Goal: Information Seeking & Learning: Learn about a topic

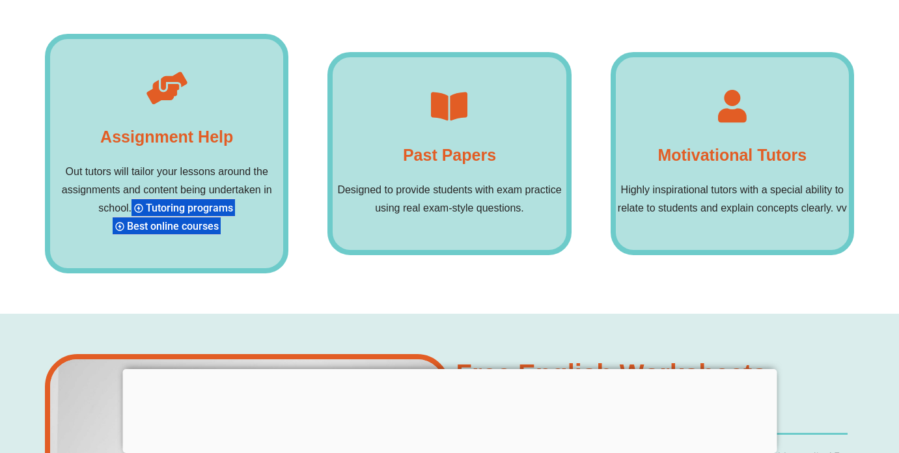
scroll to position [10152, 0]
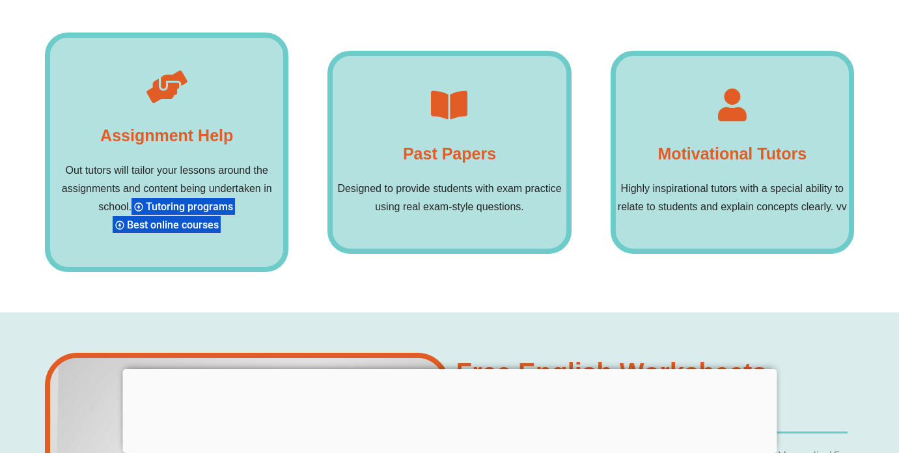
click at [451, 89] on icon at bounding box center [449, 105] width 33 height 33
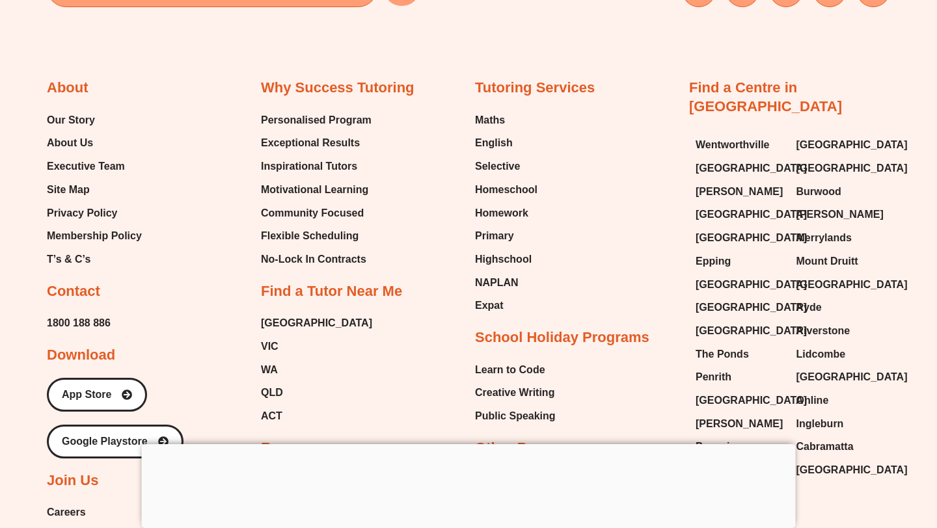
scroll to position [13740, 0]
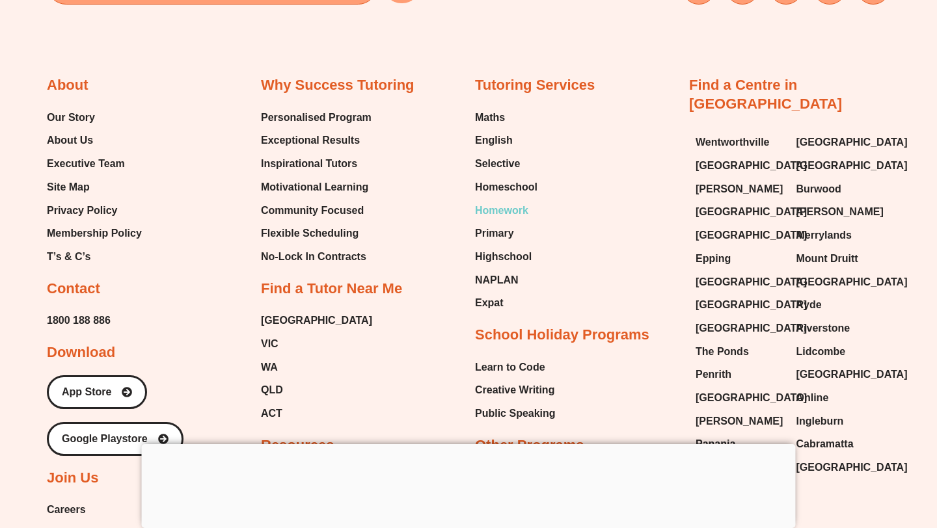
click at [519, 201] on span "Homework" at bounding box center [501, 211] width 53 height 20
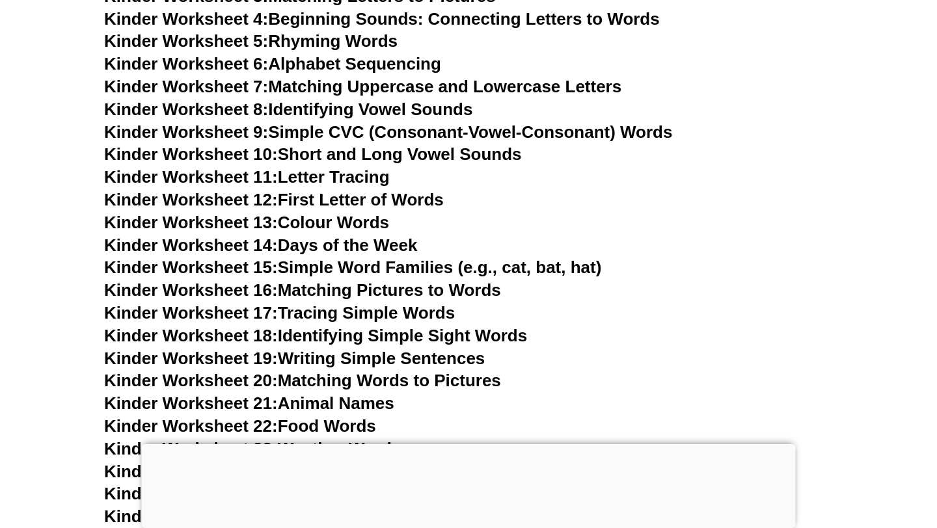
scroll to position [0, 0]
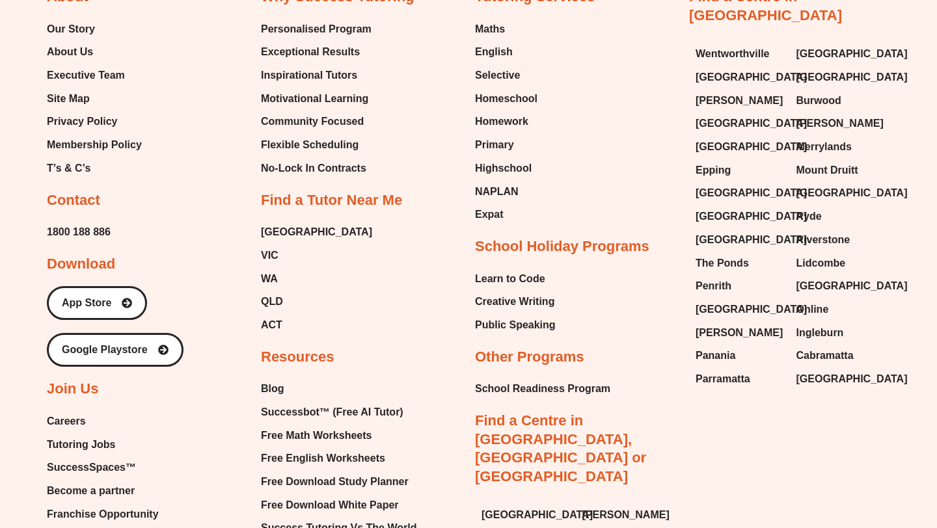
scroll to position [5597, 0]
click at [348, 426] on span "Free Math Worksheets" at bounding box center [316, 436] width 111 height 20
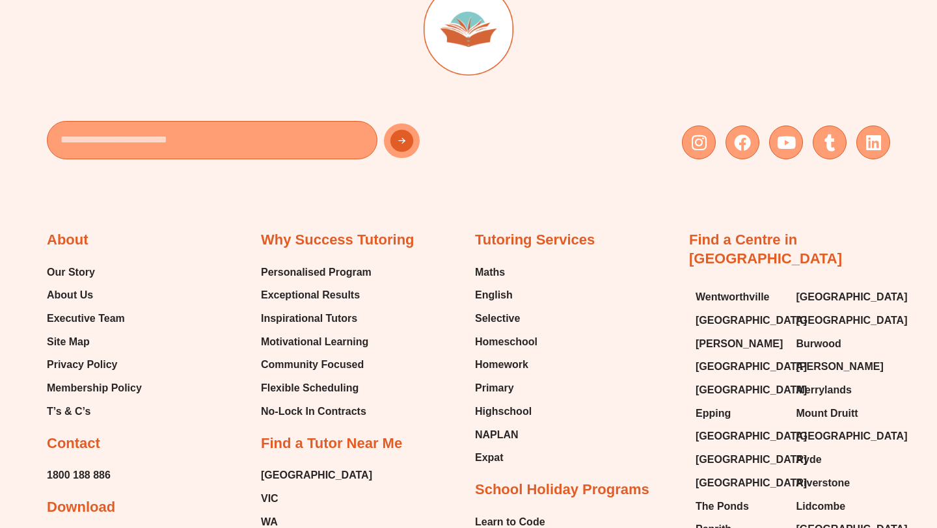
scroll to position [5349, 0]
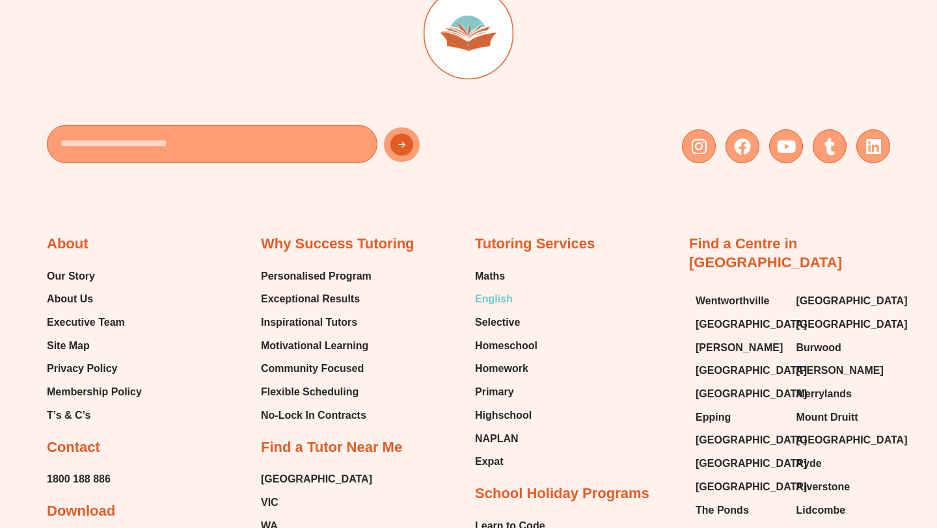
click at [495, 290] on span "English" at bounding box center [494, 300] width 38 height 20
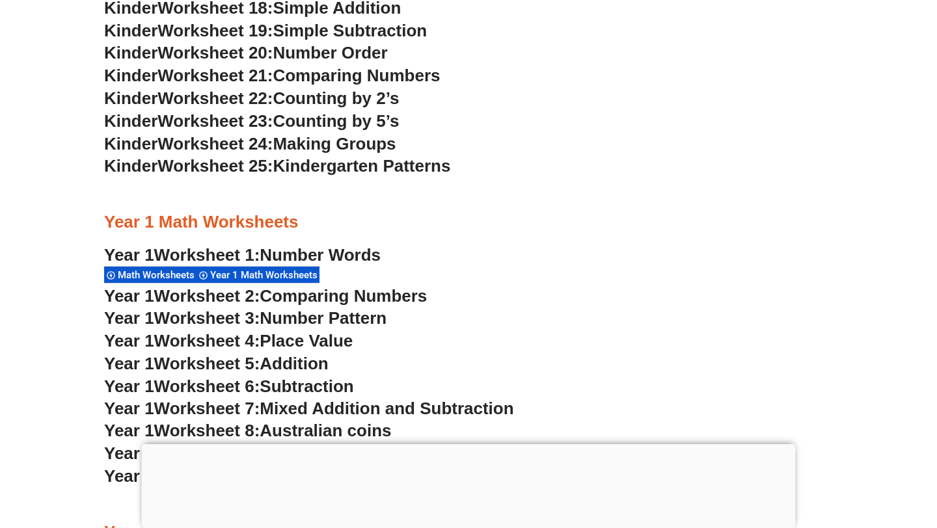
scroll to position [1076, 0]
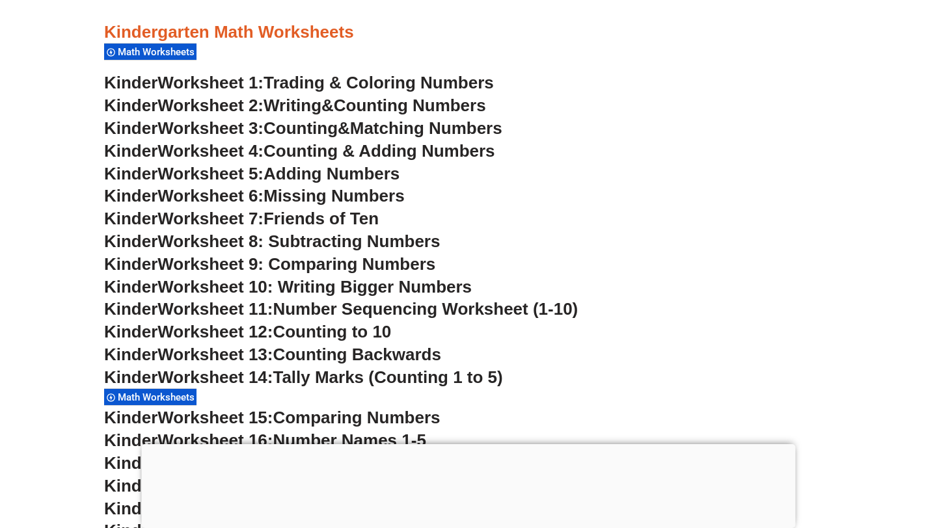
scroll to position [511, 0]
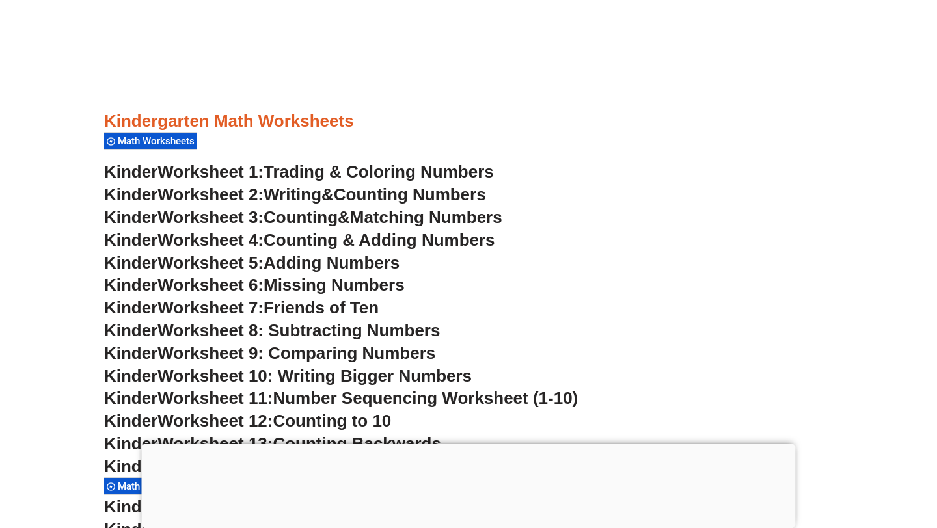
click at [470, 170] on span "Trading & Coloring Numbers" at bounding box center [379, 172] width 230 height 20
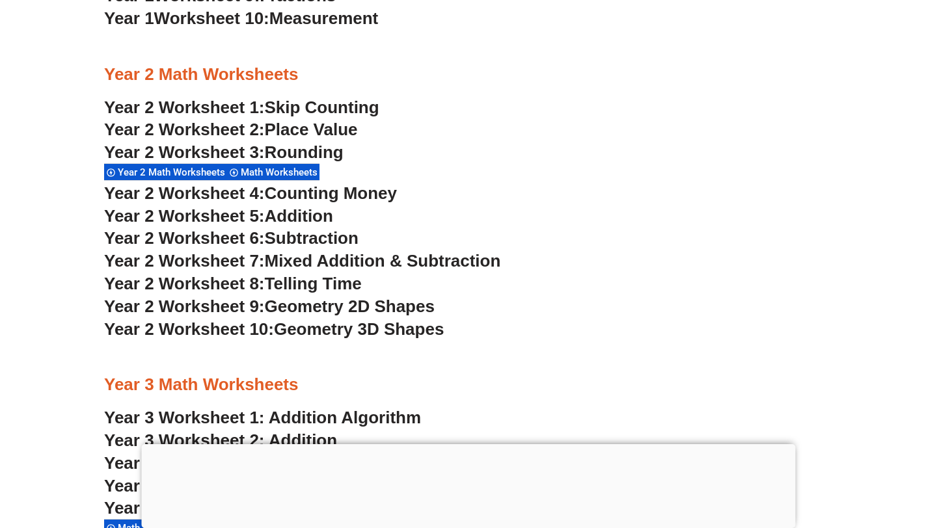
scroll to position [1537, 0]
click at [382, 254] on span "Mixed Addition & Subtraction" at bounding box center [383, 261] width 236 height 20
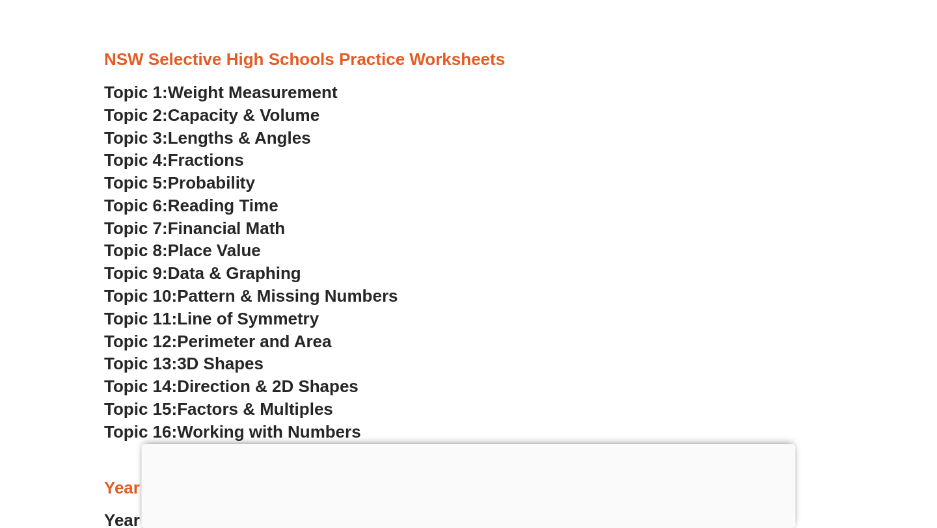
scroll to position [3439, 0]
click at [323, 90] on span "Weight Measurement" at bounding box center [253, 92] width 170 height 20
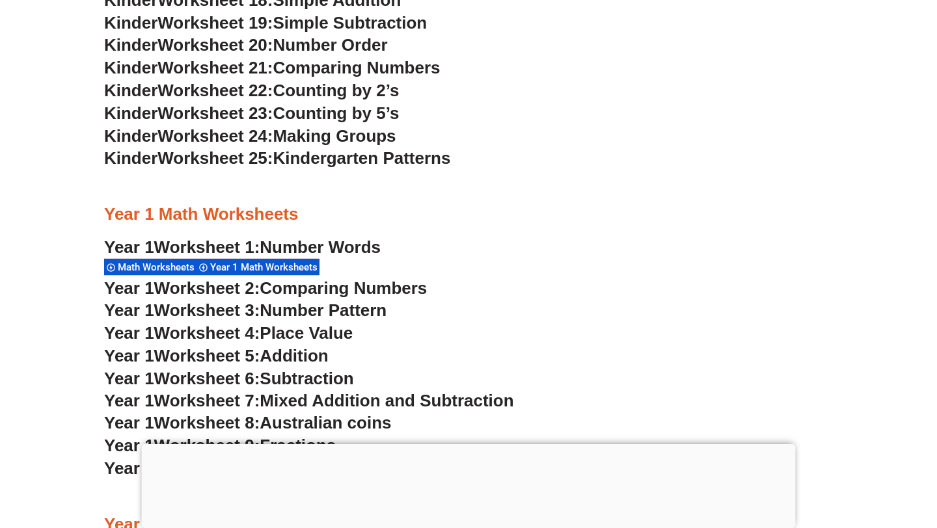
scroll to position [1076, 0]
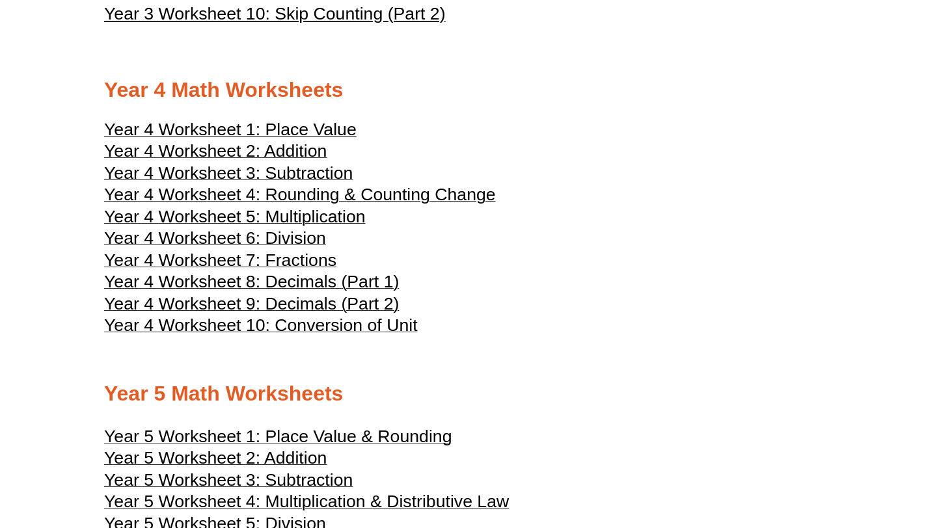
scroll to position [1592, 0]
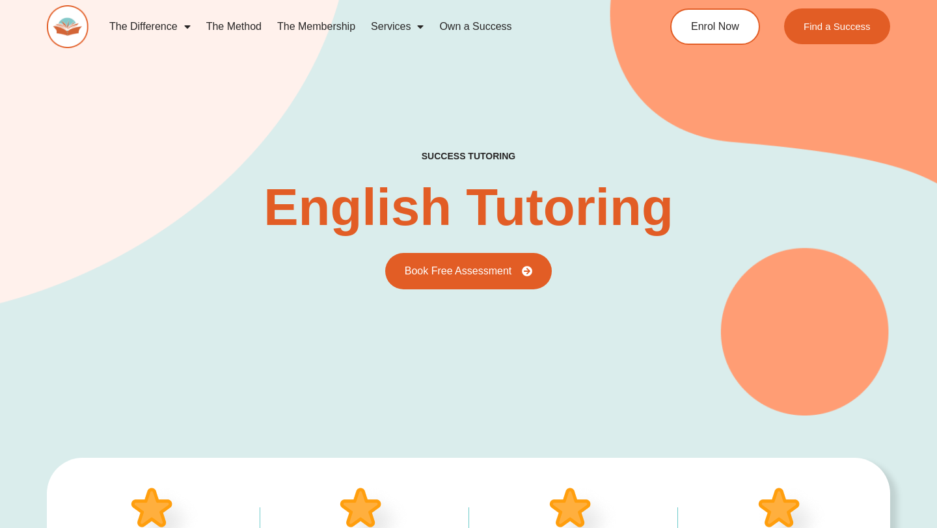
type input "*"
